Goal: Obtain resource: Download file/media

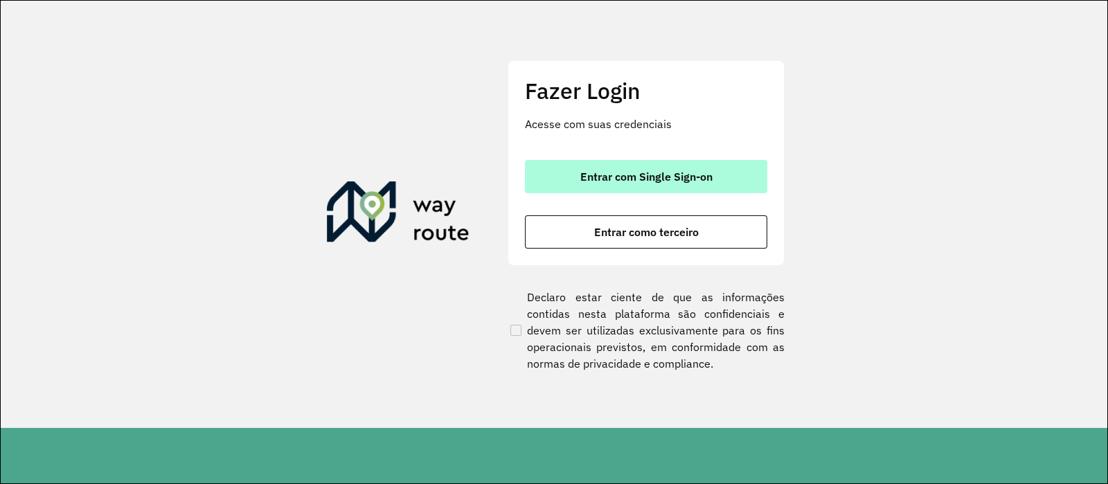
click at [633, 185] on button "Entrar com Single Sign-on" at bounding box center [646, 176] width 242 height 33
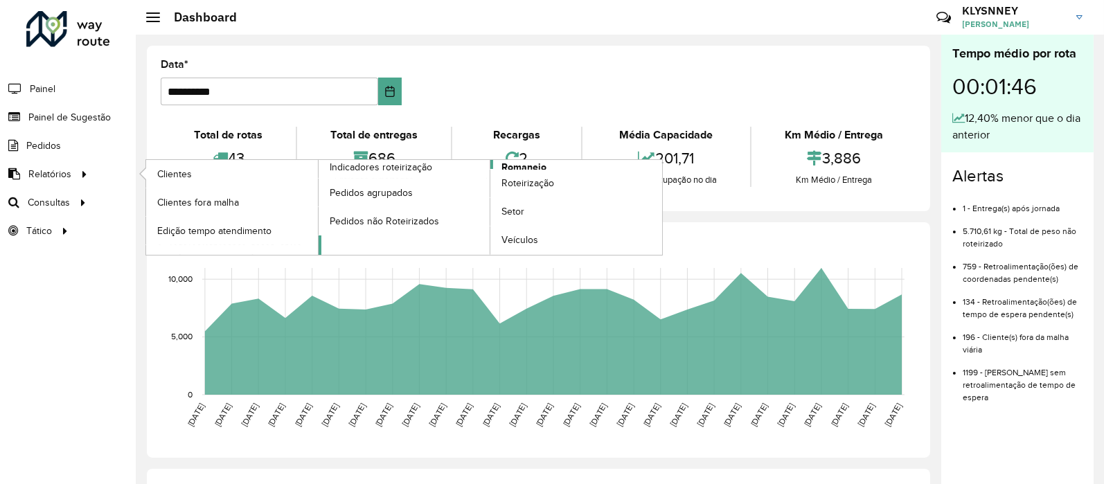
click at [523, 164] on span "Romaneio" at bounding box center [524, 167] width 45 height 15
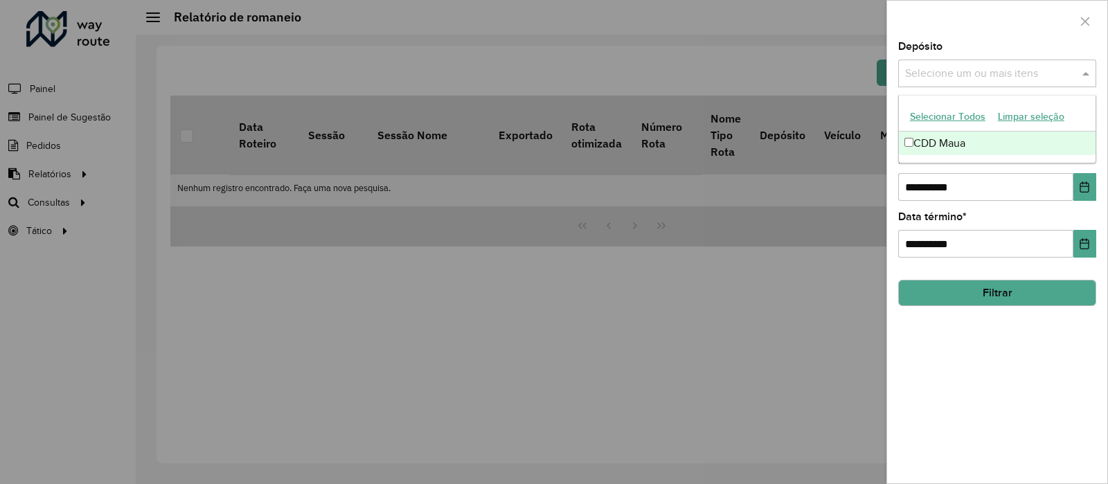
click at [970, 77] on input "text" at bounding box center [990, 74] width 177 height 17
click at [956, 138] on div "CDD Maua" at bounding box center [997, 144] width 197 height 24
click at [897, 37] on div at bounding box center [997, 21] width 220 height 41
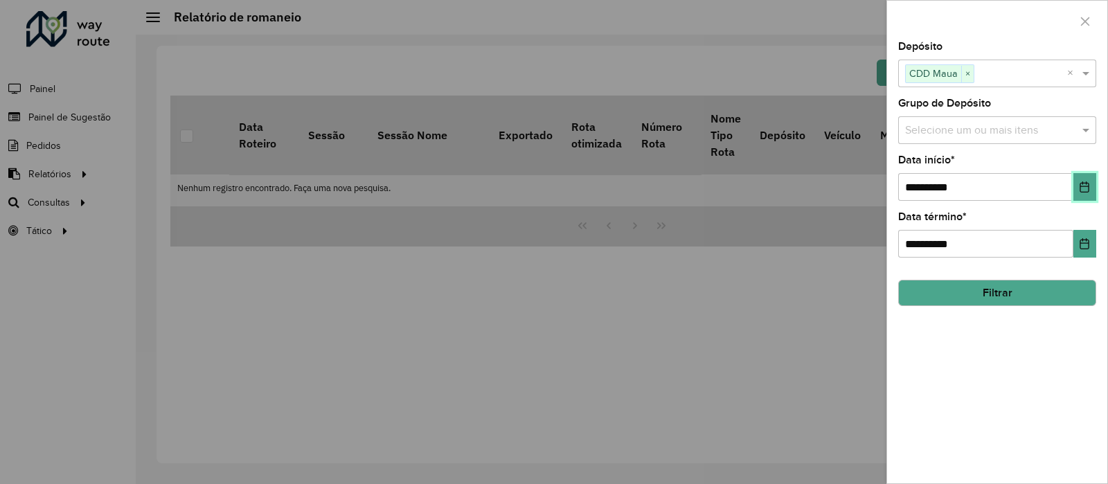
click at [1087, 192] on icon "Choose Date" at bounding box center [1084, 187] width 11 height 11
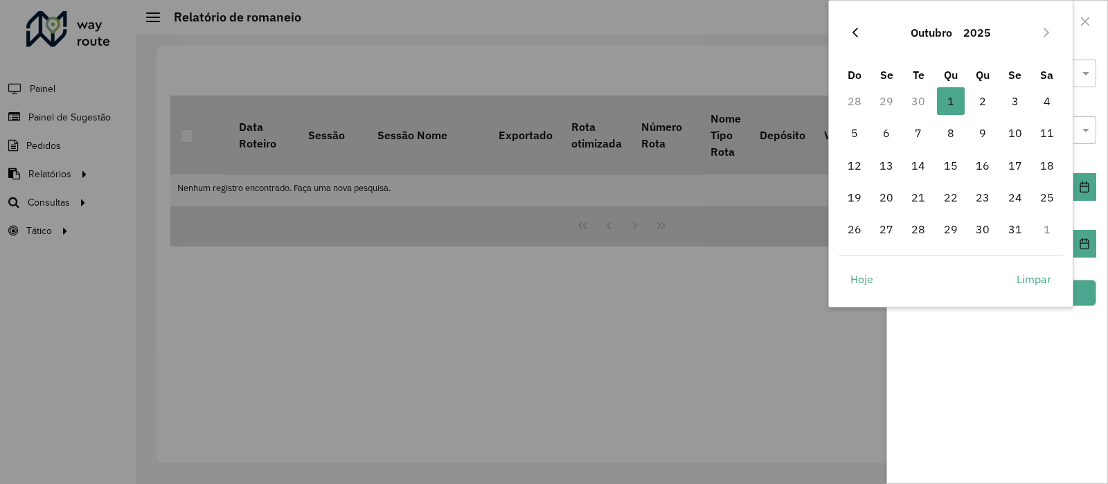
click at [852, 33] on icon "Previous Month" at bounding box center [855, 32] width 11 height 11
click at [887, 105] on span "1" at bounding box center [887, 101] width 28 height 28
type input "**********"
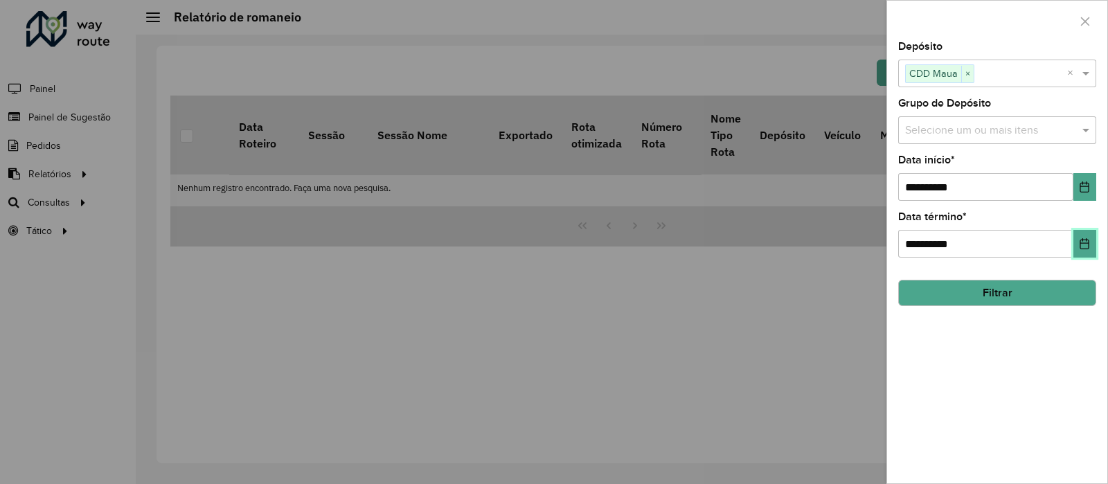
click at [1085, 246] on icon "Choose Date" at bounding box center [1084, 243] width 11 height 11
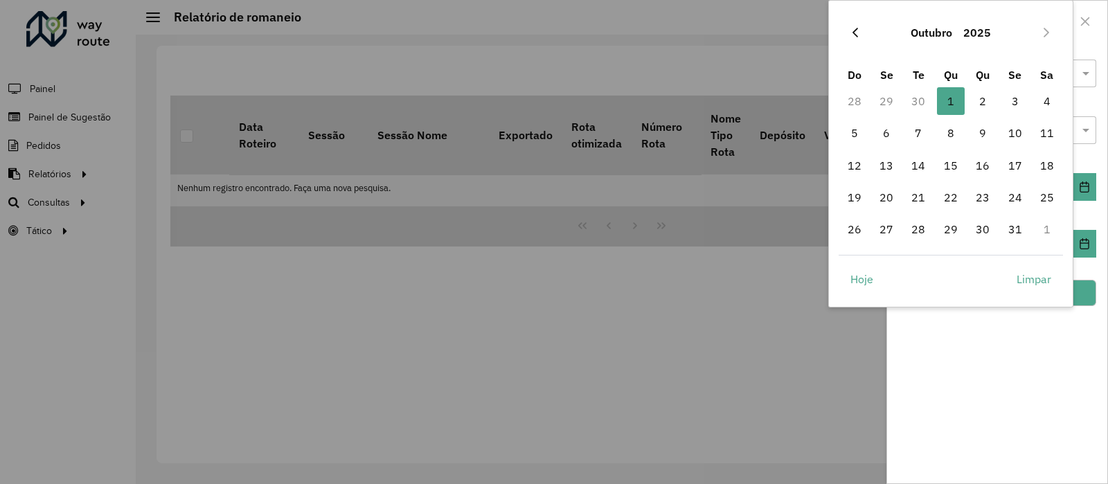
click at [857, 29] on icon "Previous Month" at bounding box center [855, 32] width 11 height 11
click at [921, 230] on span "30" at bounding box center [919, 229] width 28 height 28
type input "**********"
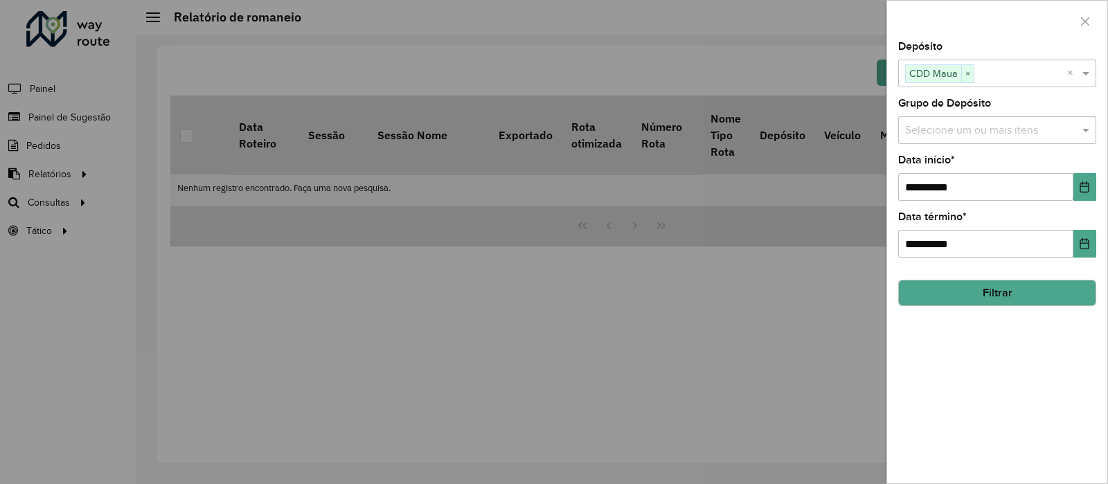
click at [1021, 294] on button "Filtrar" at bounding box center [998, 293] width 198 height 26
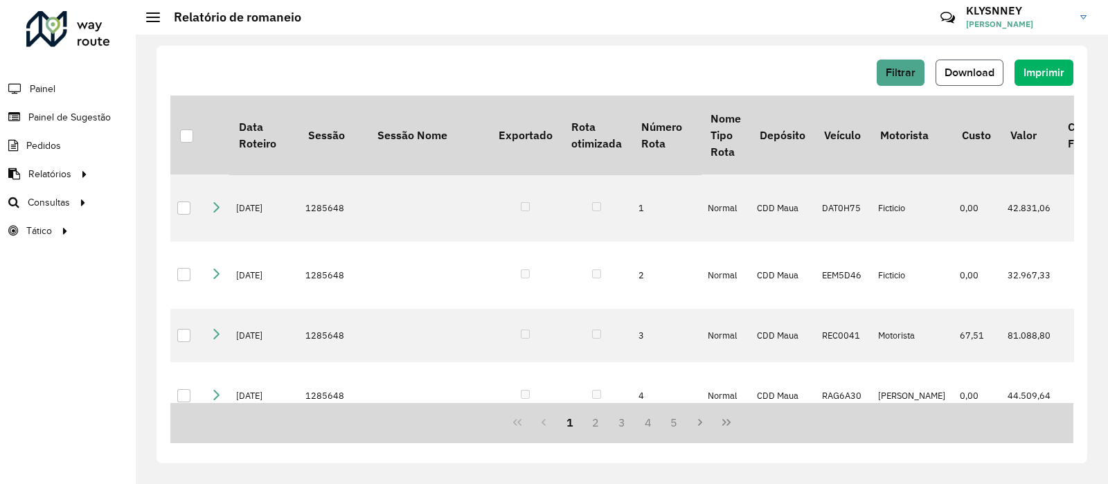
click at [962, 64] on button "Download" at bounding box center [970, 73] width 68 height 26
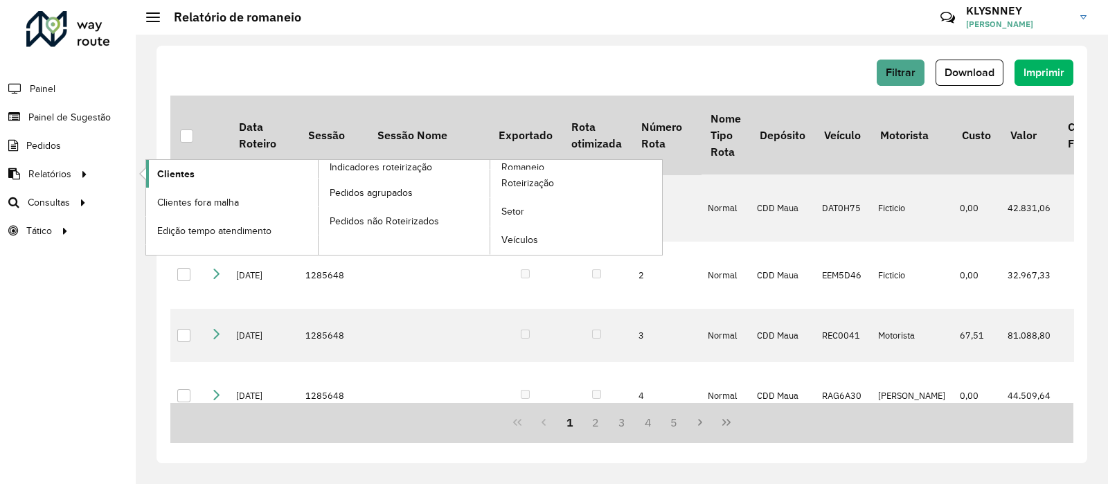
click at [177, 173] on span "Clientes" at bounding box center [175, 174] width 37 height 15
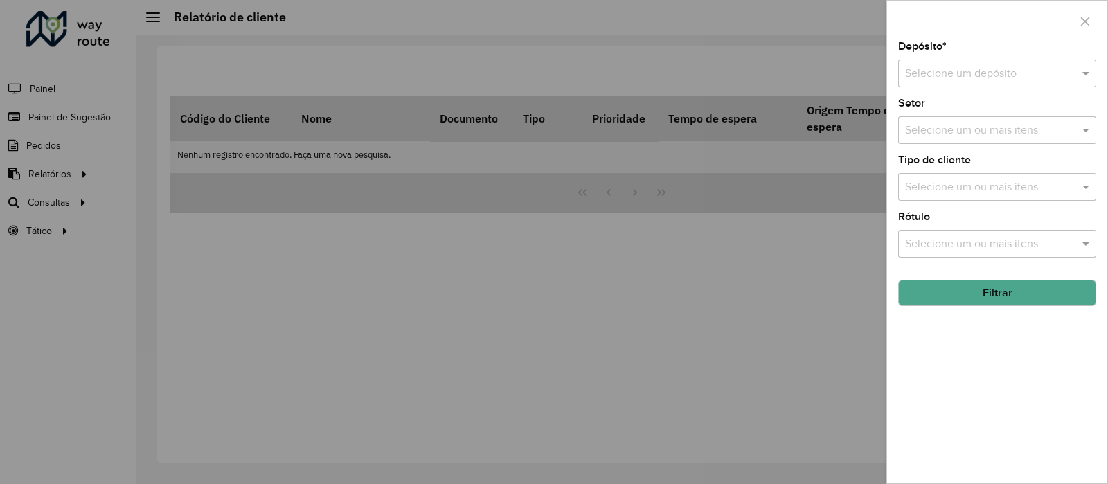
click at [963, 67] on input "text" at bounding box center [983, 74] width 157 height 17
click at [952, 114] on span "CDD Maua" at bounding box center [931, 114] width 52 height 12
click at [993, 296] on button "Filtrar" at bounding box center [998, 293] width 198 height 26
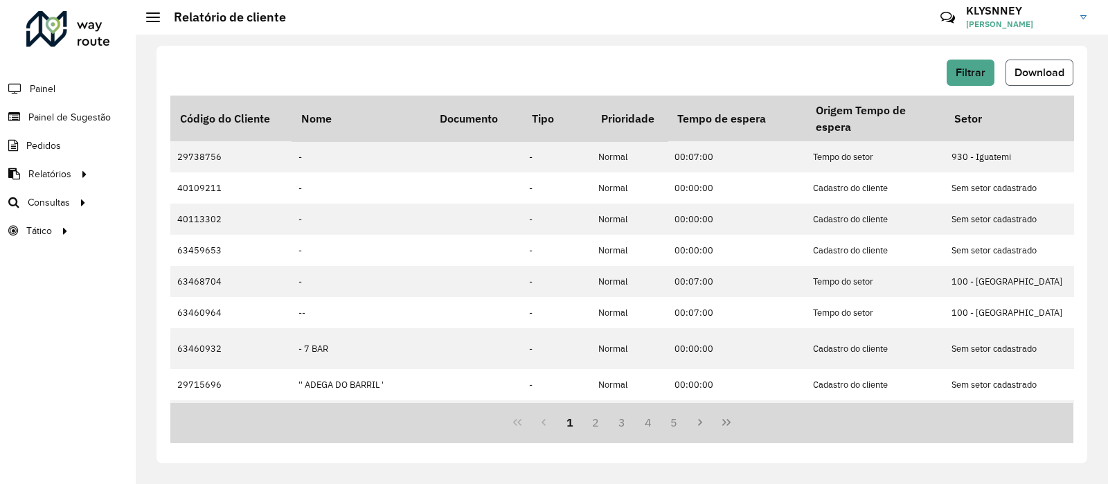
click at [1040, 67] on span "Download" at bounding box center [1040, 73] width 50 height 12
